Goal: Navigation & Orientation: Locate item on page

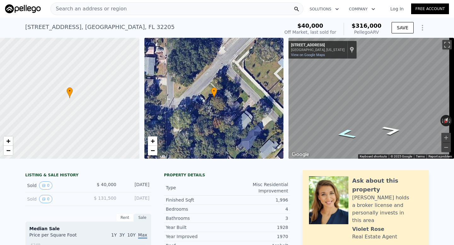
click at [346, 132] on icon "Go Northeast, College St" at bounding box center [345, 134] width 37 height 14
click at [244, 93] on div "• + − • + − ← Move left → Move right ↑ Move up ↓ Move down + Zoom in - Zoom out…" at bounding box center [227, 98] width 454 height 121
click at [379, 102] on icon "Go Northwest, Talbot Ave" at bounding box center [380, 101] width 47 height 18
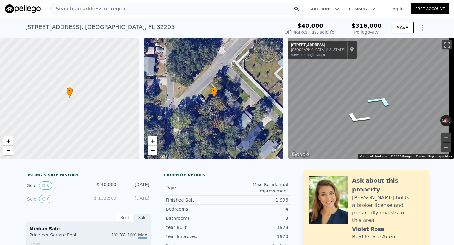
click at [379, 102] on icon "Go Northwest, Talbot Ave" at bounding box center [380, 101] width 47 height 18
click at [392, 147] on icon "Go Northwest, Talbot Ave" at bounding box center [392, 150] width 32 height 11
click at [443, 138] on button "Zoom in" at bounding box center [445, 137] width 9 height 9
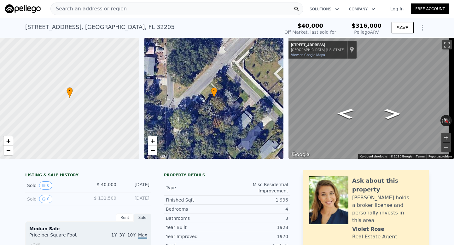
click at [443, 138] on button "Zoom in" at bounding box center [445, 137] width 9 height 9
click at [453, 133] on div "Search an address or region Solutions Company Open main menu Log In Free Accoun…" at bounding box center [227, 122] width 454 height 245
click at [394, 134] on icon "Go Northwest, Talbot Ave" at bounding box center [391, 132] width 40 height 15
click at [453, 103] on div "Search an address or region Solutions Company Open main menu Log In Free Accoun…" at bounding box center [227, 122] width 454 height 245
click at [452, 107] on div "Search an address or region Solutions Company Open main menu Log In Free Accoun…" at bounding box center [227, 122] width 454 height 245
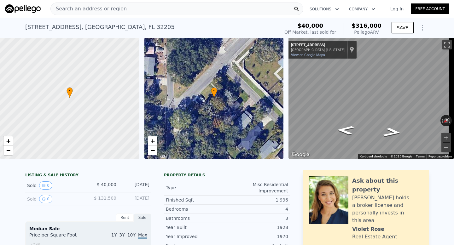
click at [453, 109] on div "Search an address or region Solutions Company Open main menu Log In Free Accoun…" at bounding box center [227, 122] width 454 height 245
